Goal: Navigation & Orientation: Find specific page/section

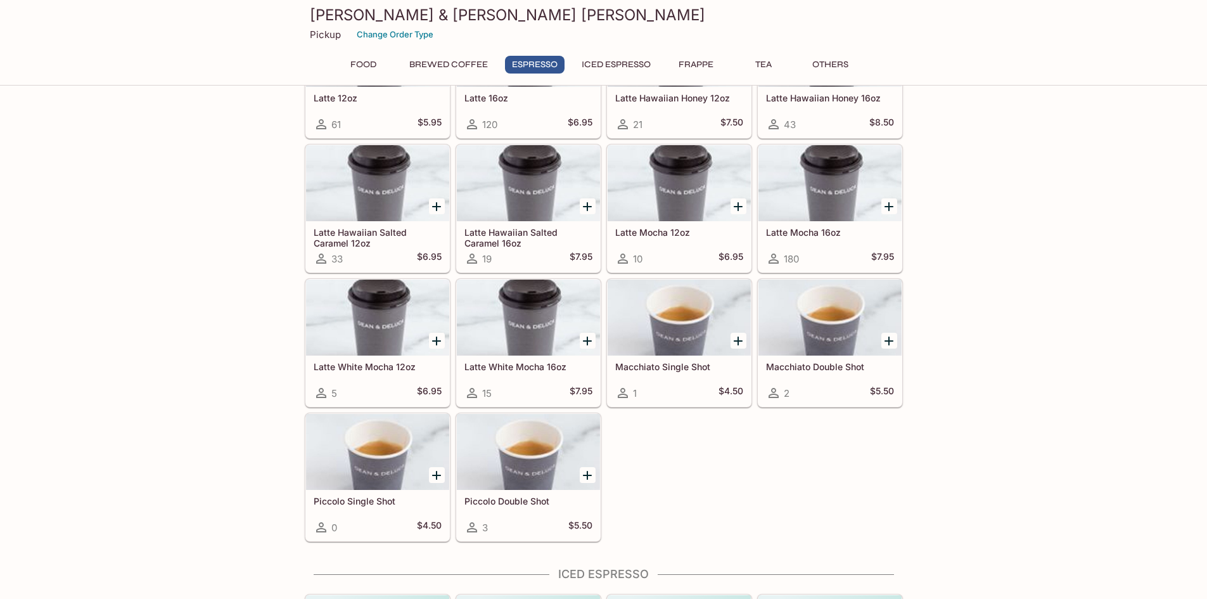
scroll to position [951, 0]
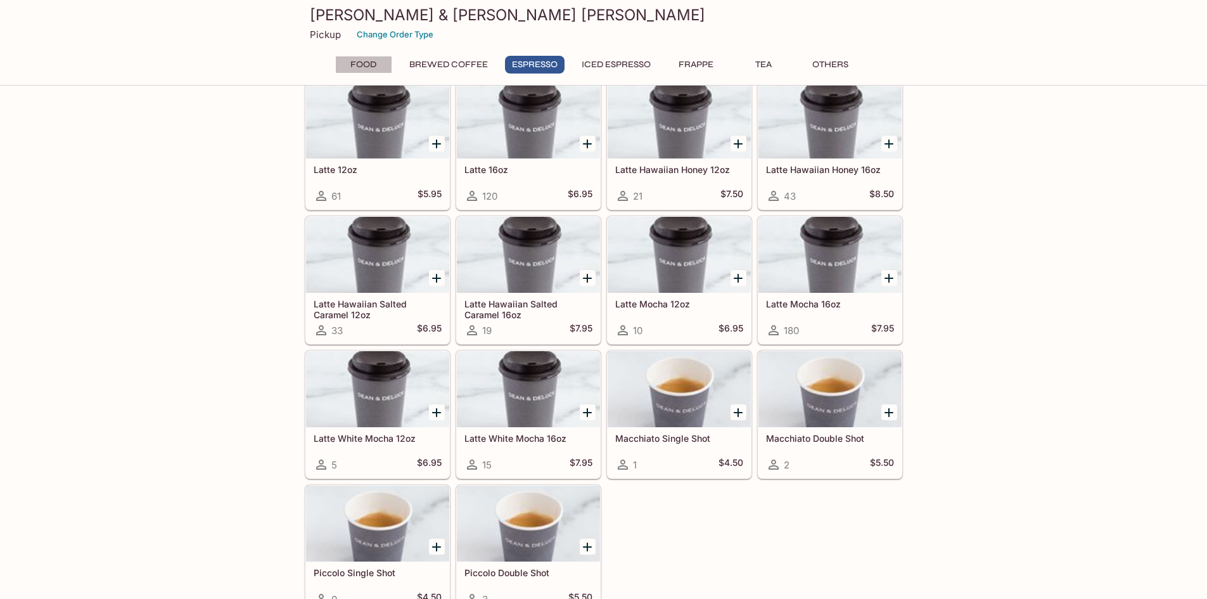
click at [376, 63] on button "Food" at bounding box center [363, 65] width 57 height 18
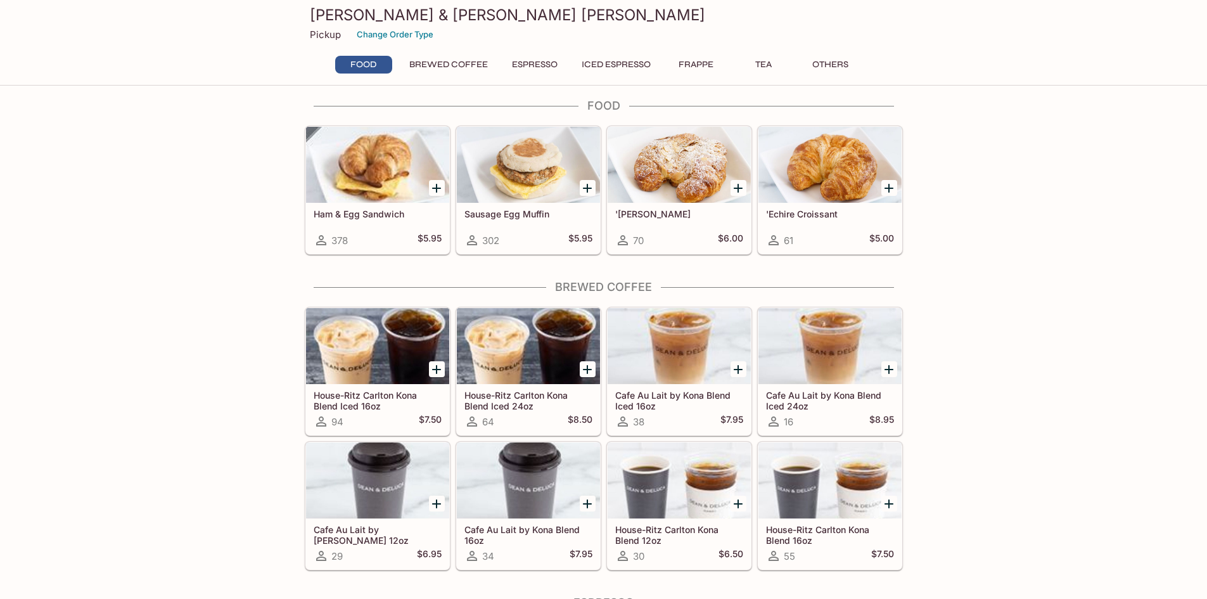
scroll to position [0, 0]
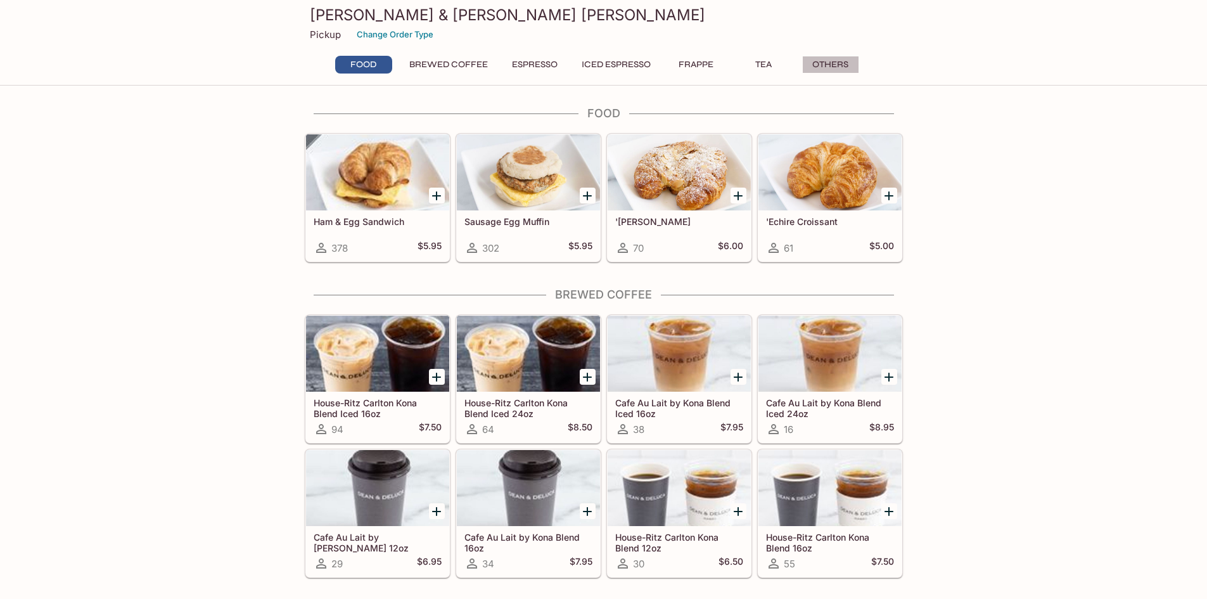
click at [848, 65] on button "Others" at bounding box center [830, 65] width 57 height 18
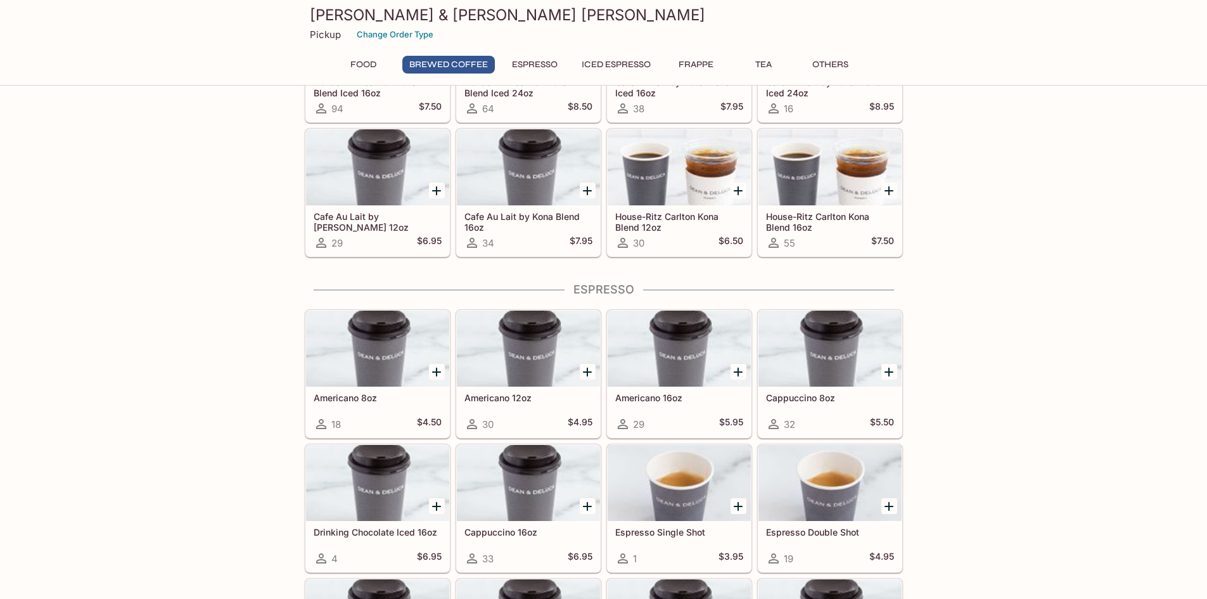
scroll to position [308, 0]
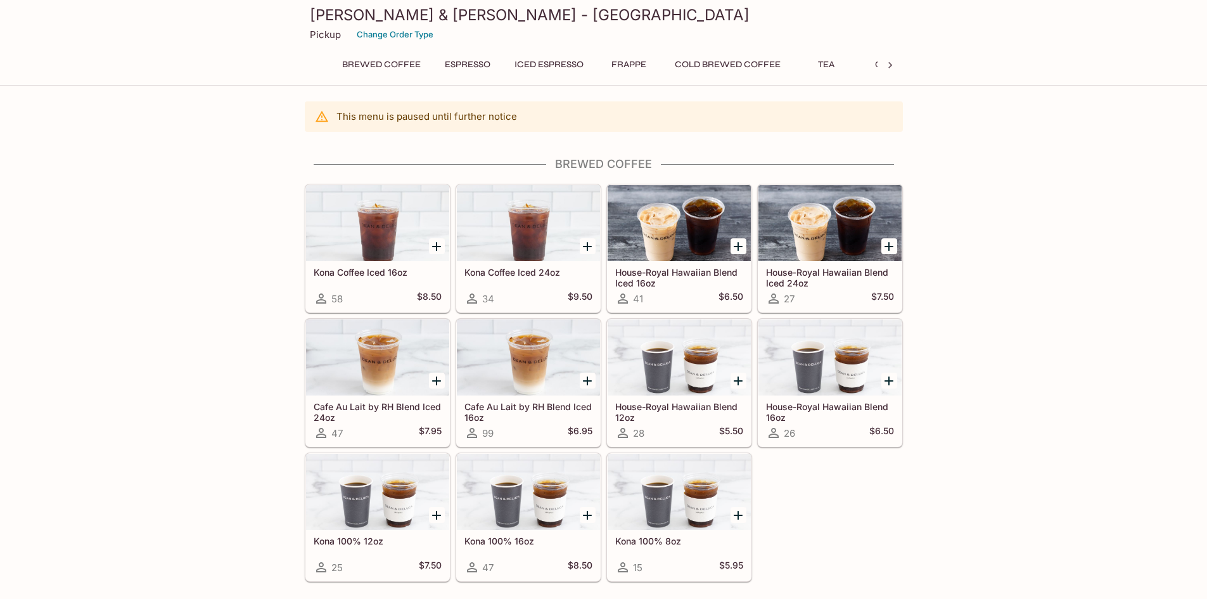
click at [892, 61] on icon at bounding box center [890, 65] width 13 height 13
click at [851, 64] on button "Others" at bounding box center [848, 65] width 57 height 18
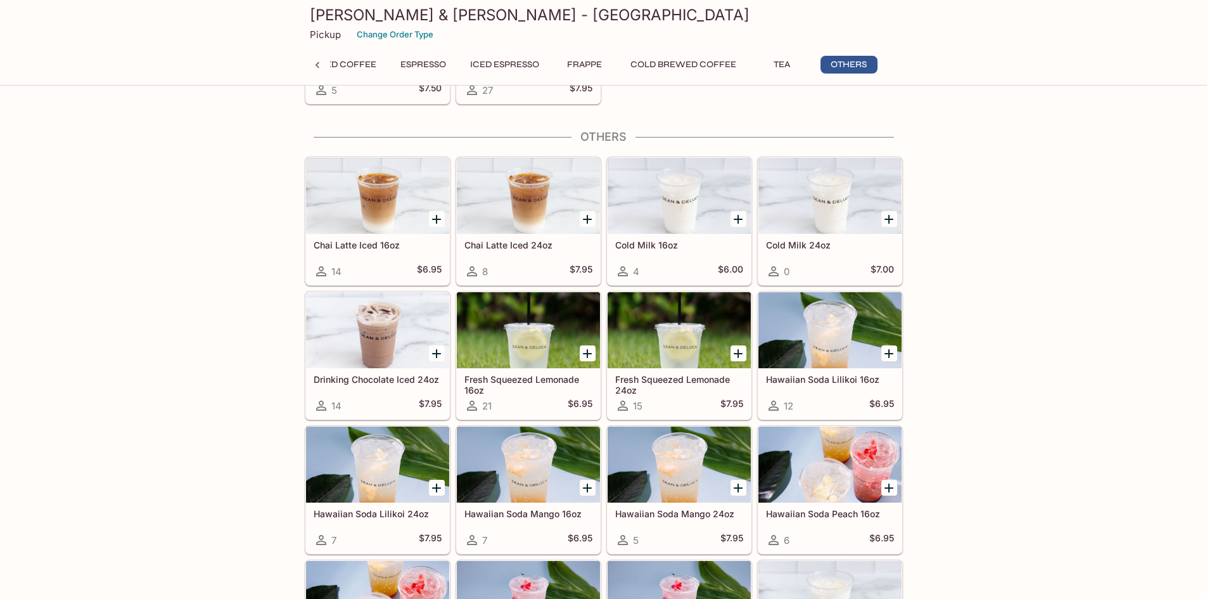
scroll to position [1136, 0]
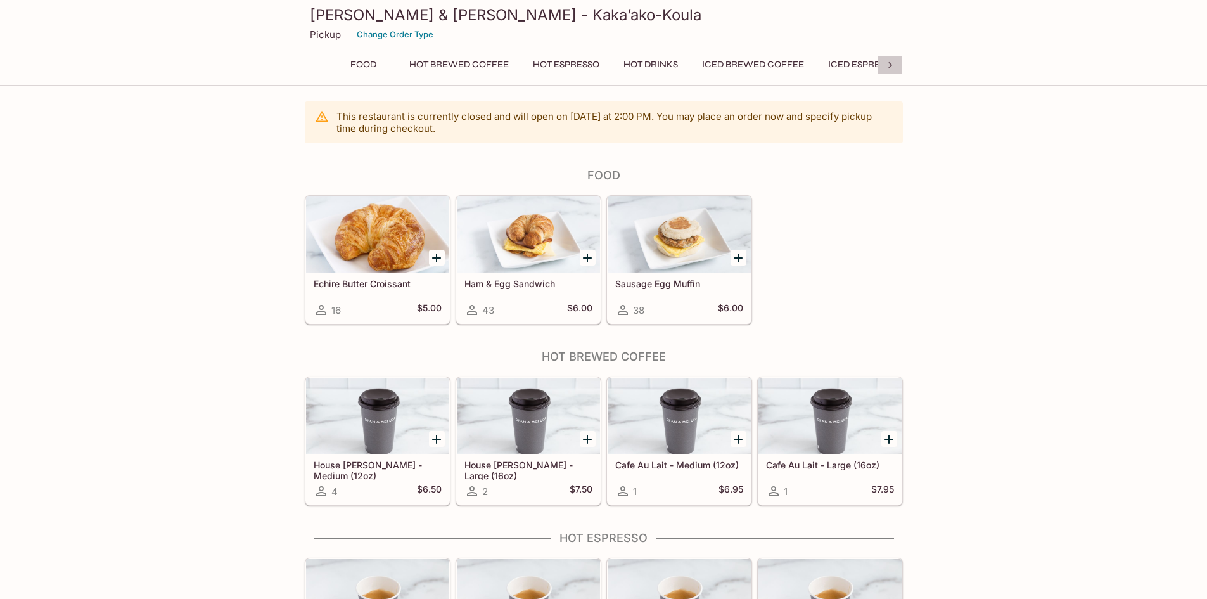
click at [889, 64] on icon at bounding box center [890, 65] width 13 height 13
